Goal: Information Seeking & Learning: Learn about a topic

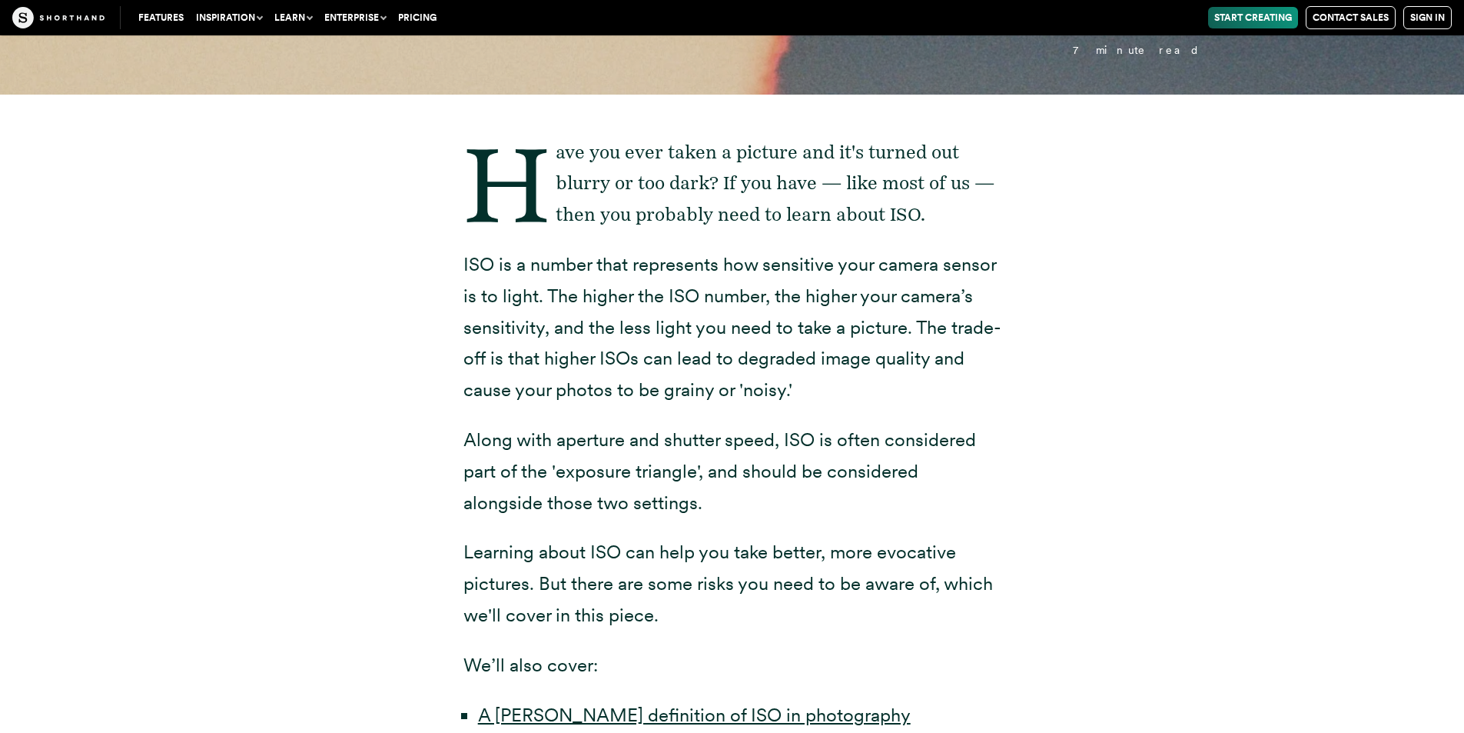
scroll to position [461, 0]
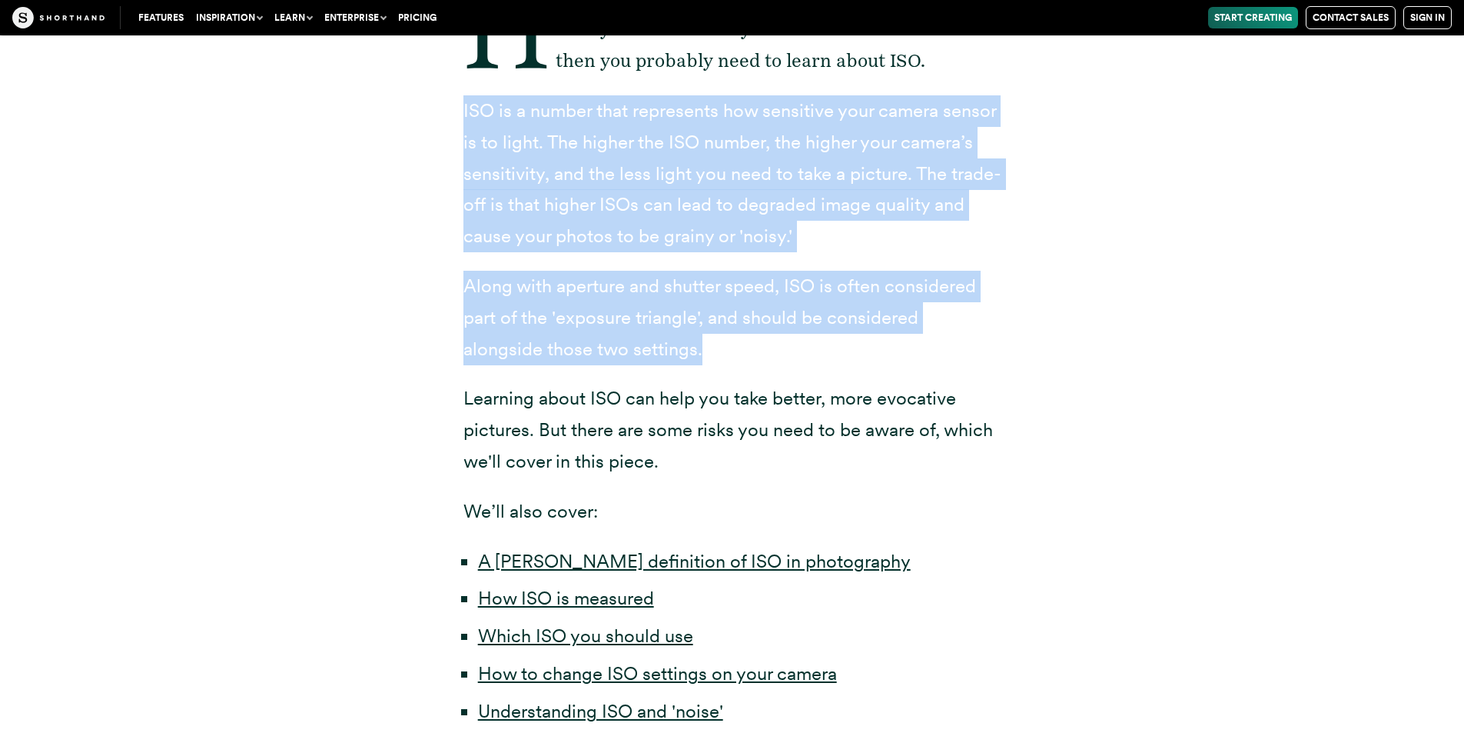
drag, startPoint x: 459, startPoint y: 96, endPoint x: 879, endPoint y: 345, distance: 488.0
click at [879, 345] on div "Have you ever taken a picture and it's turned out blurry or too dark? If you ha…" at bounding box center [733, 440] width 600 height 998
drag, startPoint x: 663, startPoint y: 170, endPoint x: 719, endPoint y: 175, distance: 56.4
click at [719, 176] on p "ISO is a number that represents how sensitive your camera sensor is to light. T…" at bounding box center [733, 173] width 538 height 157
drag, startPoint x: 463, startPoint y: 104, endPoint x: 653, endPoint y: 192, distance: 210.1
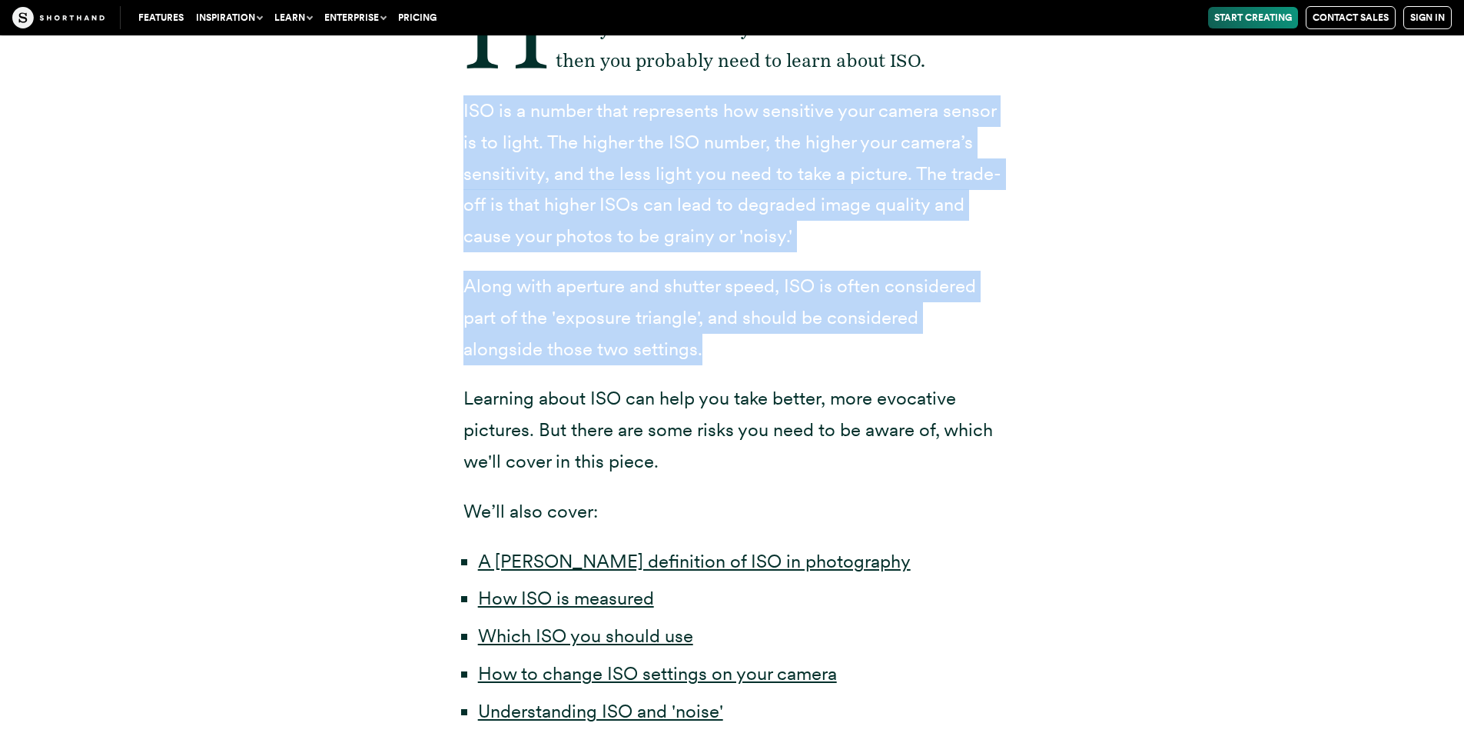
click at [871, 324] on div "Have you ever taken a picture and it's turned out blurry or too dark? If you ha…" at bounding box center [733, 430] width 538 height 894
click at [466, 98] on p "ISO is a number that represents how sensitive your camera sensor is to light. T…" at bounding box center [733, 173] width 538 height 157
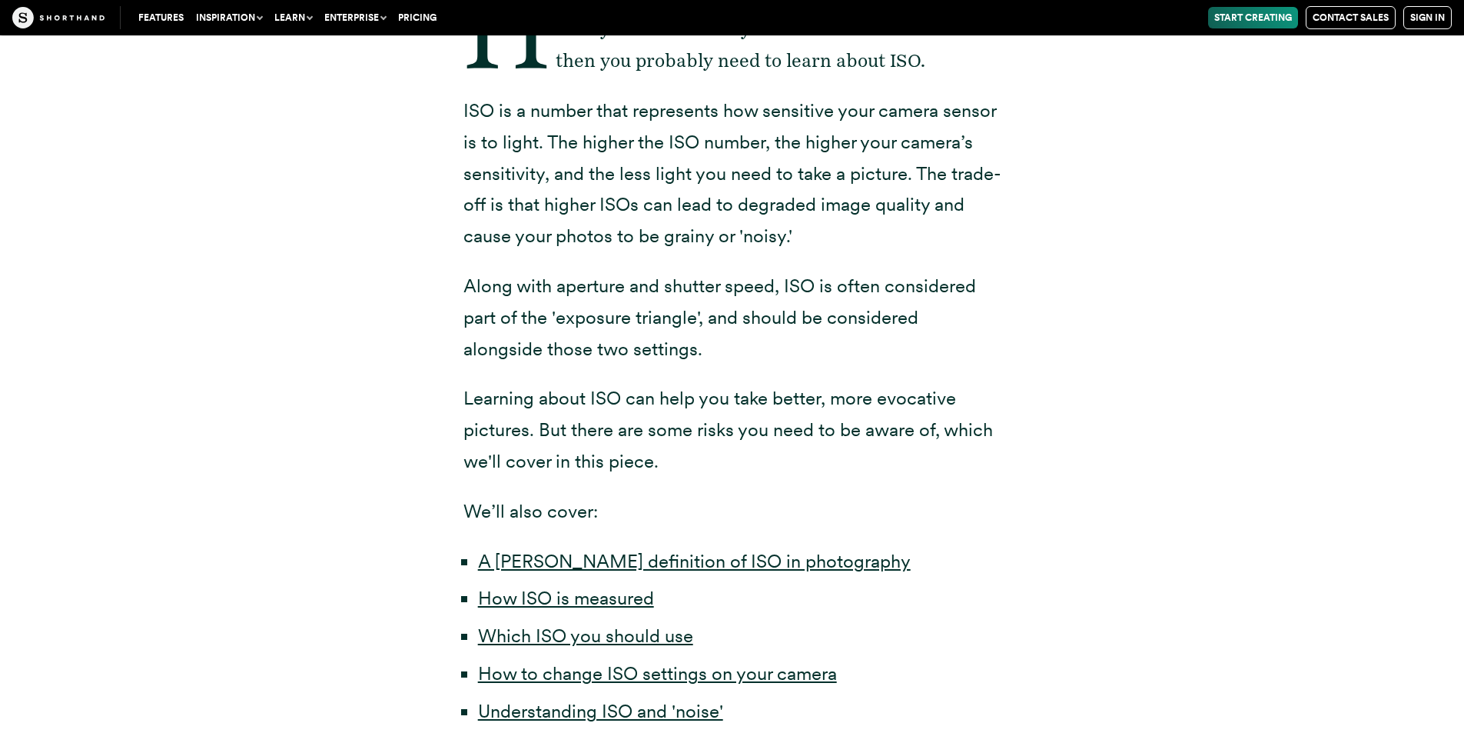
click at [462, 103] on div "Have you ever taken a picture and it's turned out blurry or too dark? If you ha…" at bounding box center [733, 440] width 600 height 998
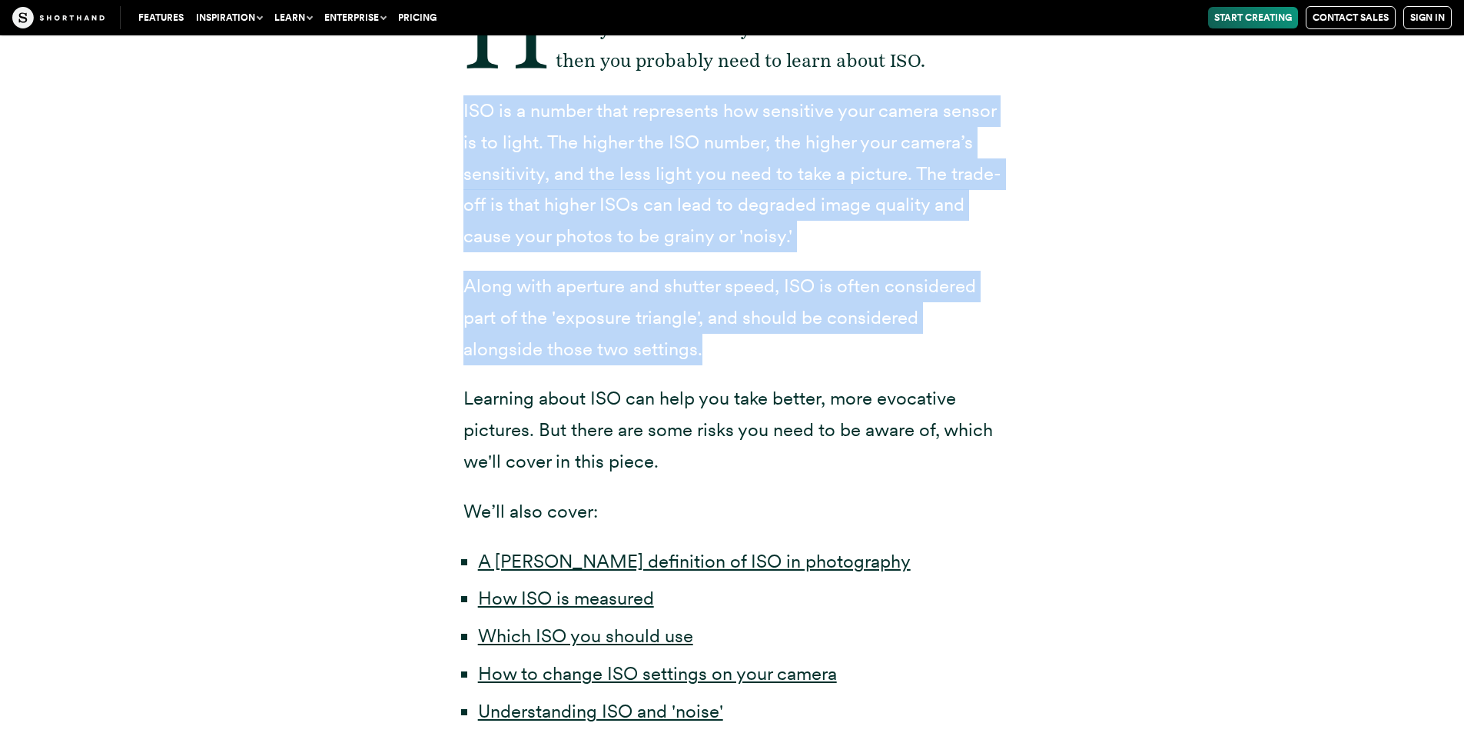
drag, startPoint x: 465, startPoint y: 110, endPoint x: 663, endPoint y: 352, distance: 313.0
click at [663, 352] on div "Have you ever taken a picture and it's turned out blurry or too dark? If you ha…" at bounding box center [733, 430] width 538 height 894
copy div "ISO is a number that represents how sensitive your camera sensor is to light. T…"
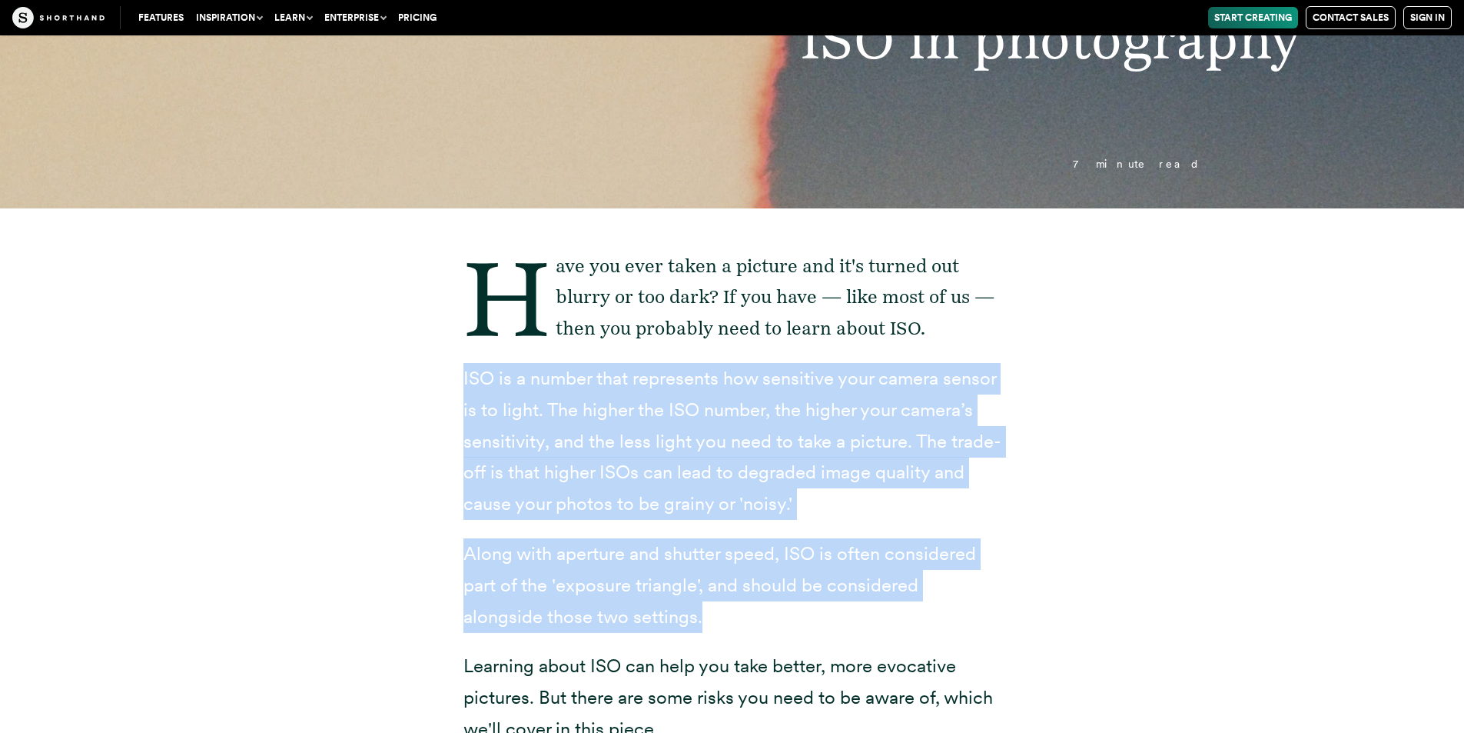
scroll to position [154, 0]
